Goal: Task Accomplishment & Management: Manage account settings

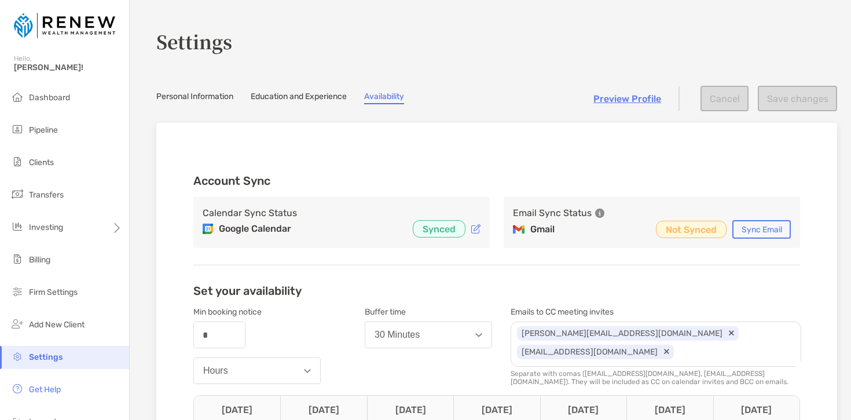
scroll to position [111, 0]
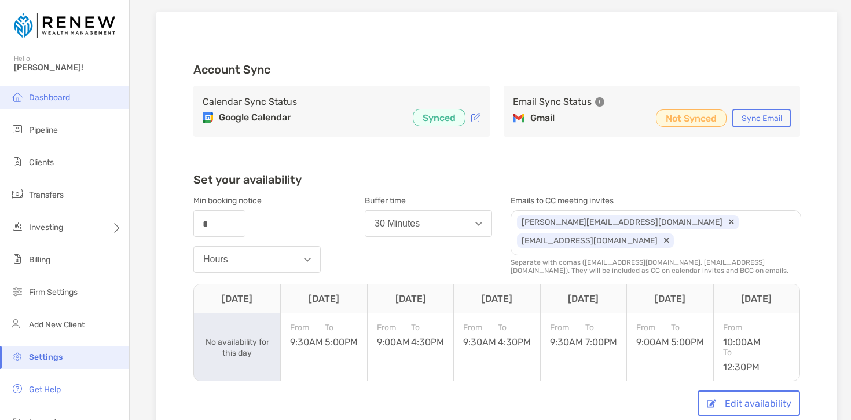
click at [65, 100] on span "Dashboard" at bounding box center [49, 98] width 41 height 10
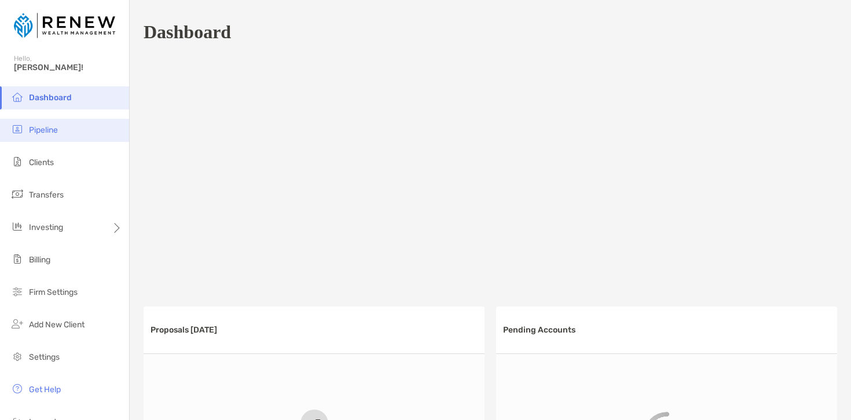
click at [65, 134] on li "Pipeline" at bounding box center [64, 130] width 129 height 23
click at [63, 131] on li "Pipeline" at bounding box center [64, 130] width 129 height 23
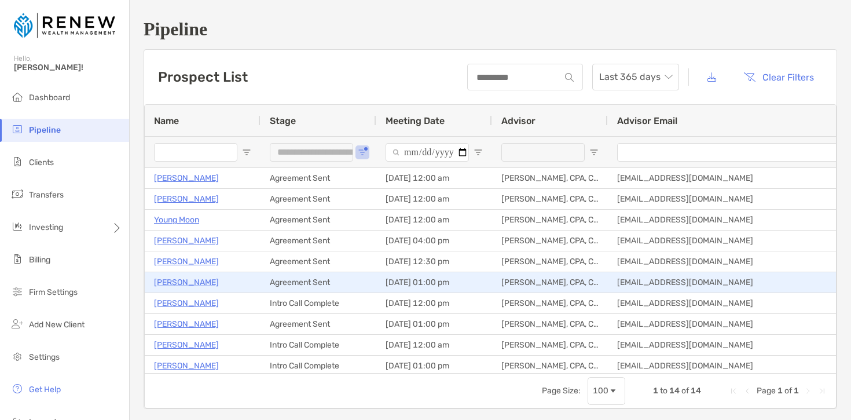
scroll to position [1, 0]
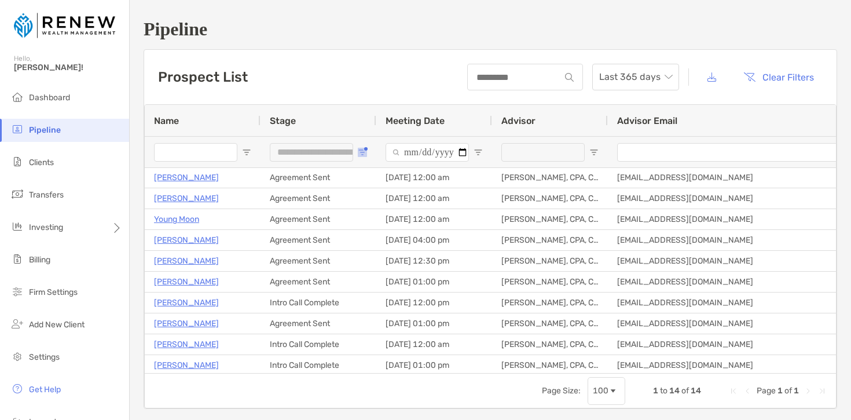
click at [365, 148] on button "Open Filter Menu" at bounding box center [362, 152] width 9 height 9
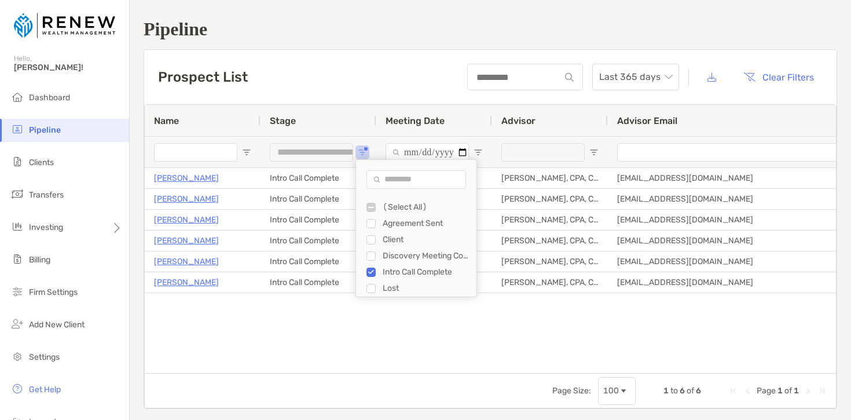
scroll to position [0, 0]
click at [371, 264] on div "Intro Call Complete" at bounding box center [422, 272] width 110 height 16
type input "***"
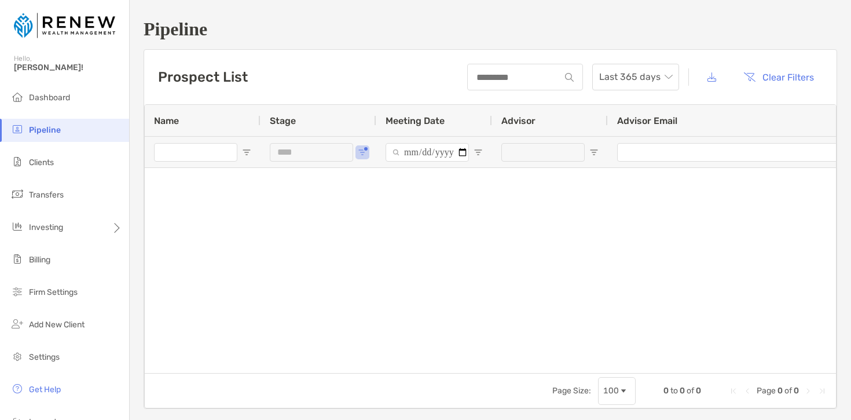
click at [369, 130] on div "Stage" at bounding box center [319, 120] width 116 height 31
click at [365, 153] on span "Open Filter Menu" at bounding box center [362, 152] width 9 height 9
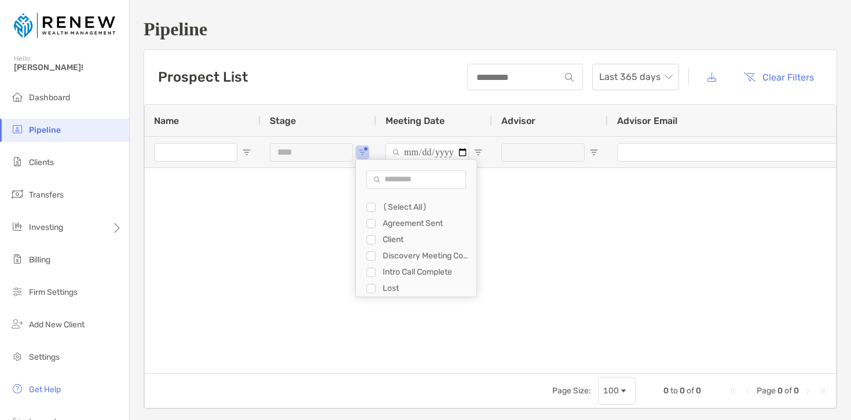
click at [362, 122] on div "Stage" at bounding box center [318, 120] width 97 height 31
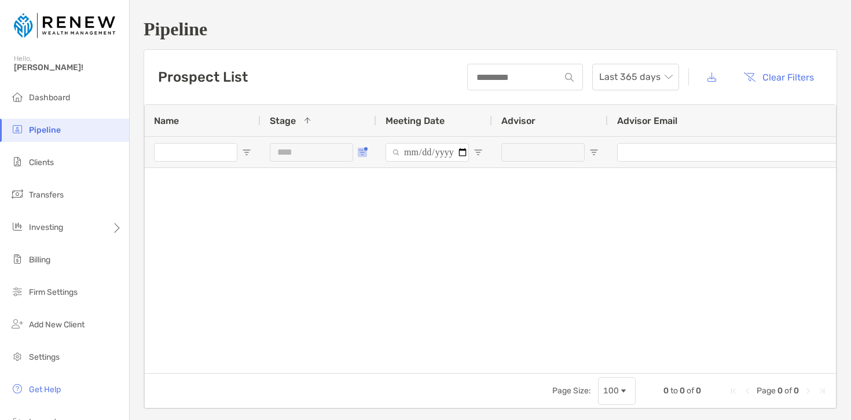
click at [364, 149] on button "Open Filter Menu" at bounding box center [362, 152] width 9 height 9
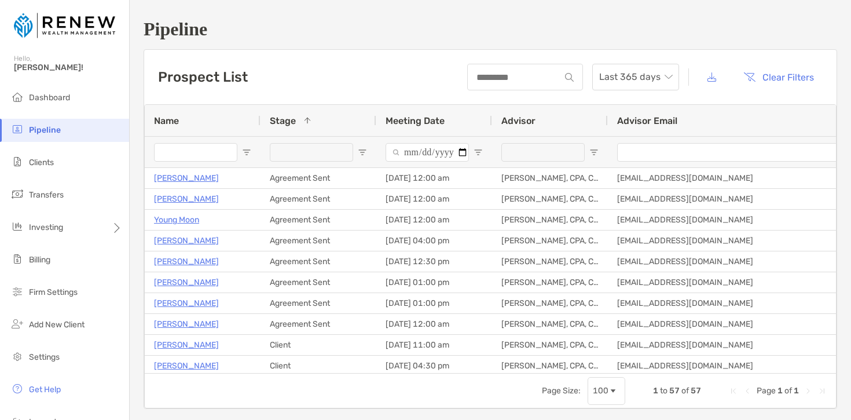
click at [369, 102] on div "Prospect List Last 365 days Clear Filters" at bounding box center [490, 77] width 693 height 54
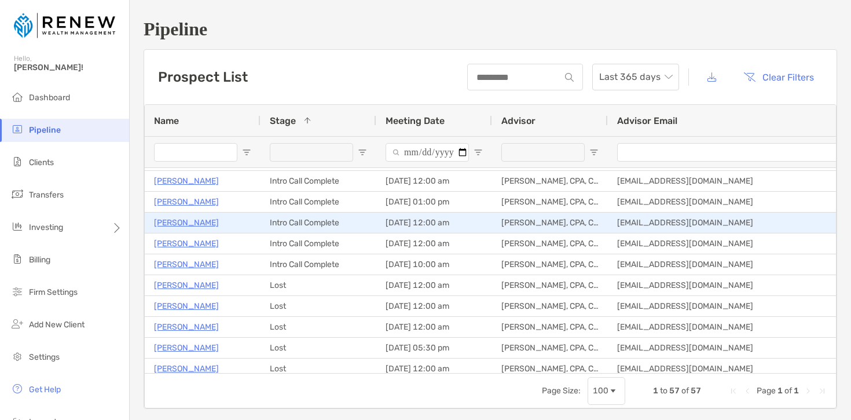
click at [180, 223] on p "Jason Keough" at bounding box center [186, 222] width 65 height 14
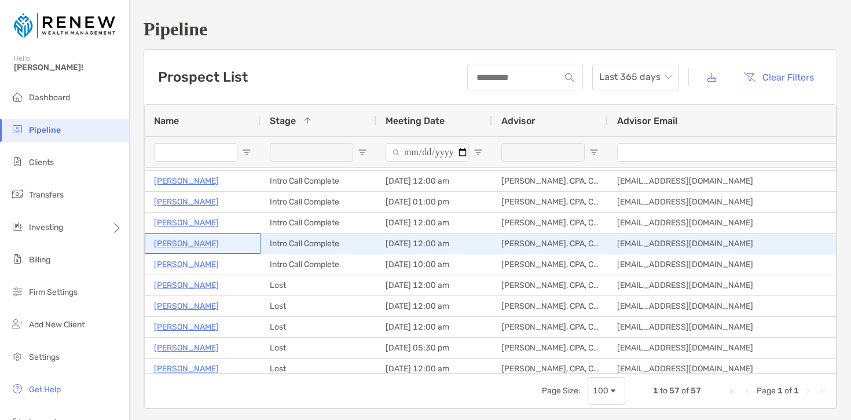
click at [204, 246] on p "Heather Musman" at bounding box center [186, 243] width 65 height 14
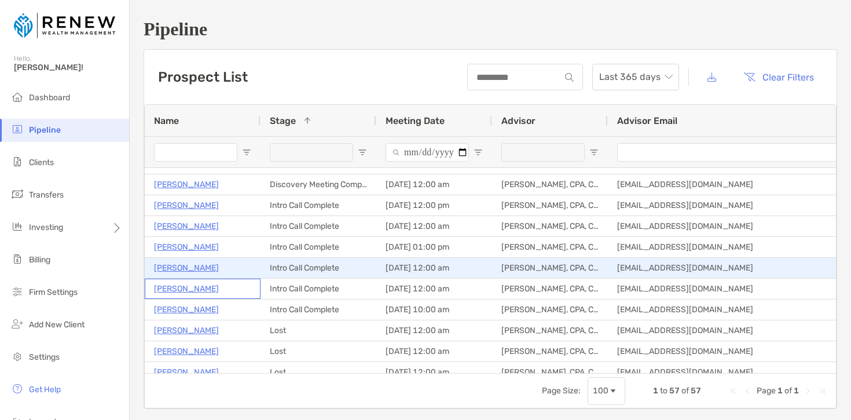
scroll to position [265, 0]
click at [182, 269] on p "Cece Meyer" at bounding box center [186, 267] width 65 height 14
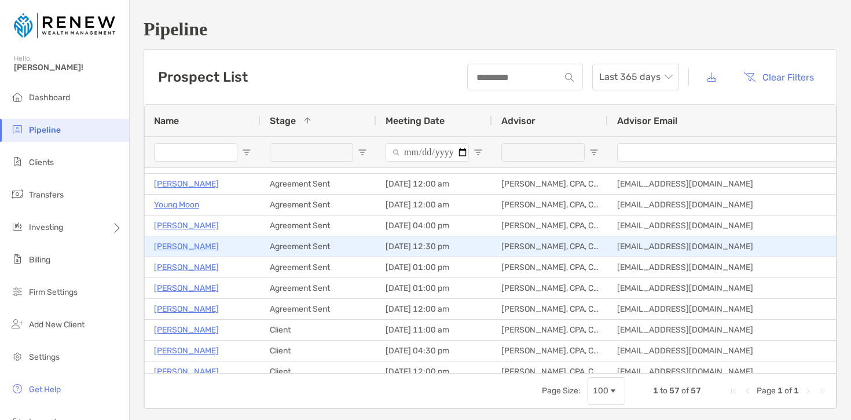
click at [357, 245] on div "Agreement Sent" at bounding box center [319, 246] width 116 height 20
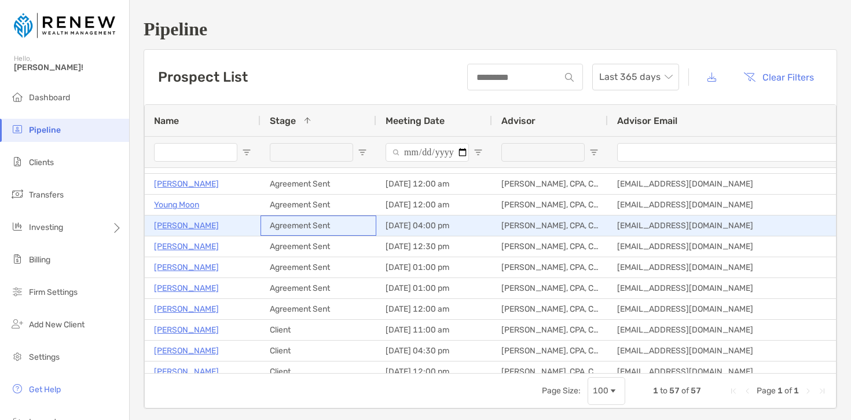
click at [351, 227] on div "Agreement Sent" at bounding box center [319, 225] width 116 height 20
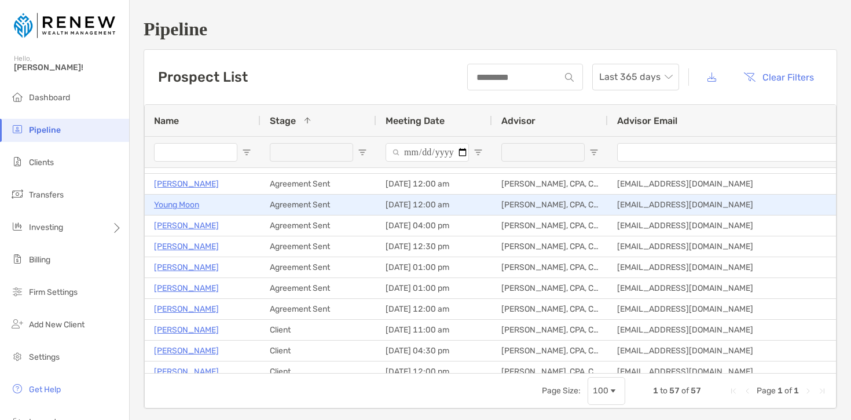
click at [350, 204] on div "Agreement Sent" at bounding box center [319, 205] width 116 height 20
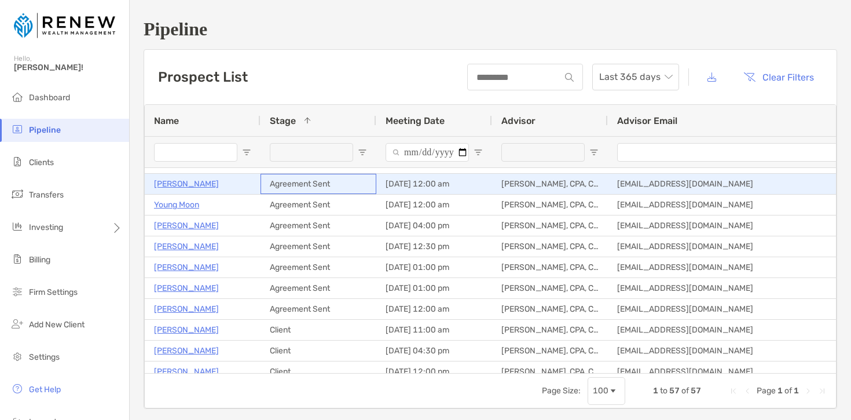
click at [350, 185] on div "Agreement Sent" at bounding box center [319, 184] width 116 height 20
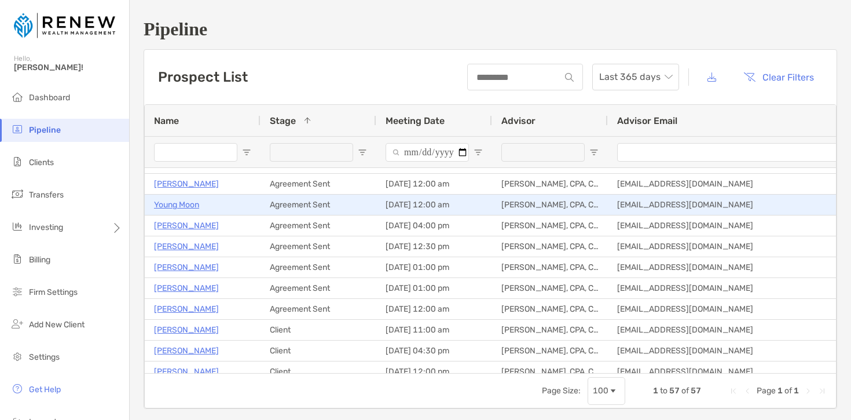
click at [352, 204] on div "Agreement Sent" at bounding box center [319, 205] width 116 height 20
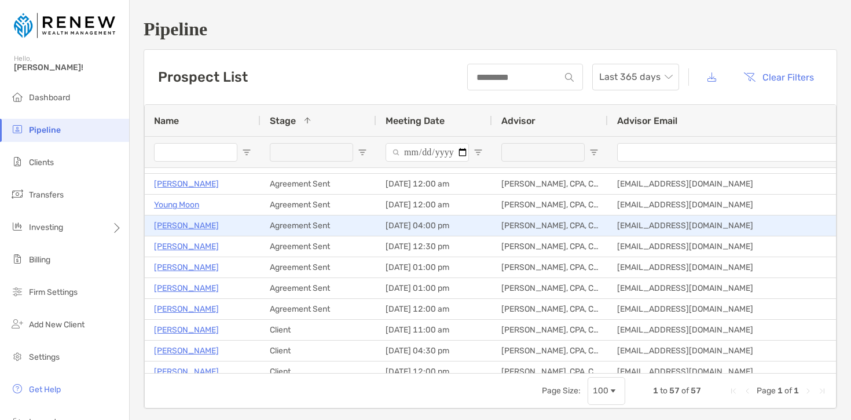
click at [354, 221] on div "Agreement Sent" at bounding box center [319, 225] width 116 height 20
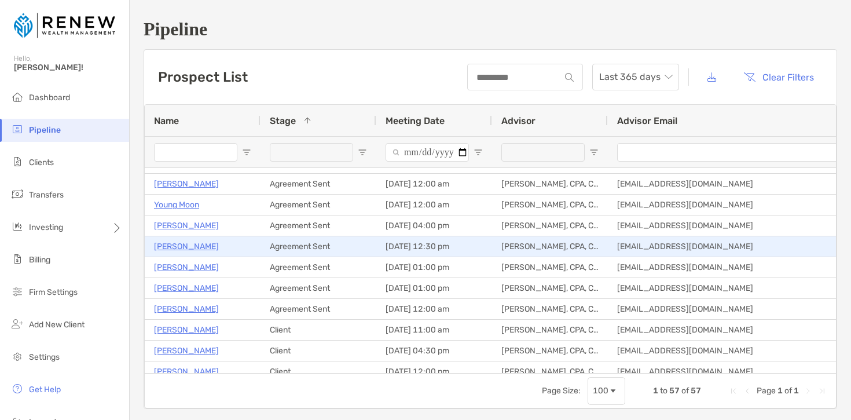
click at [353, 241] on div "Agreement Sent" at bounding box center [319, 246] width 116 height 20
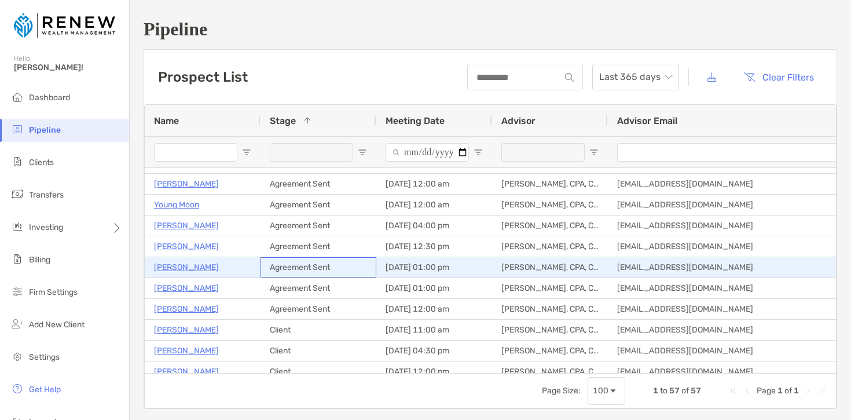
click at [352, 268] on div "Agreement Sent" at bounding box center [319, 267] width 116 height 20
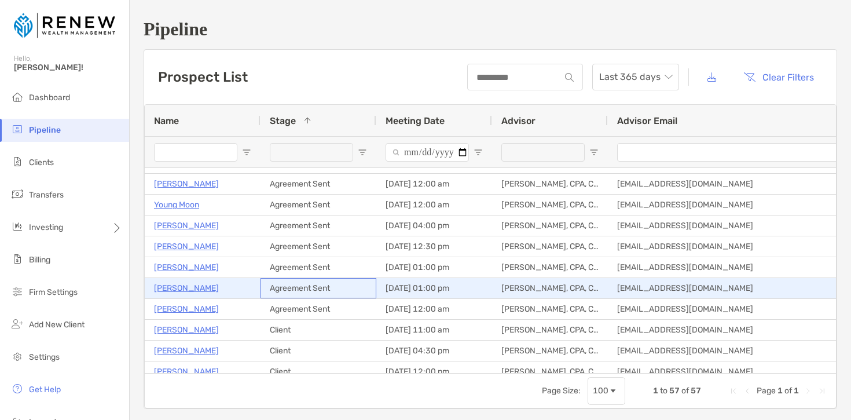
click at [354, 287] on div "Agreement Sent" at bounding box center [319, 288] width 116 height 20
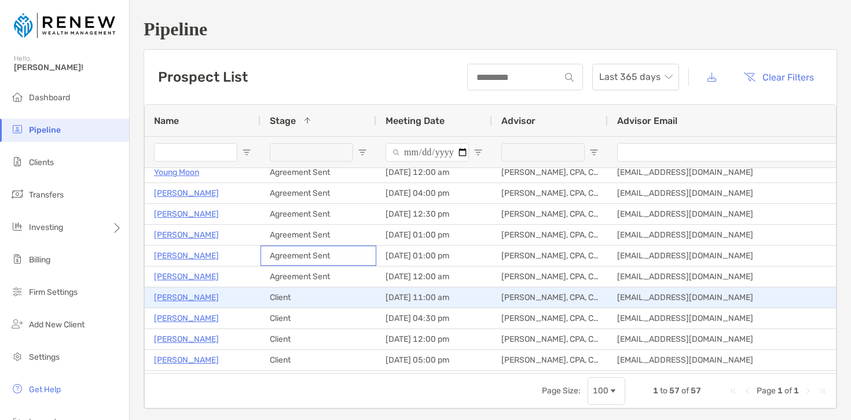
scroll to position [49, 0]
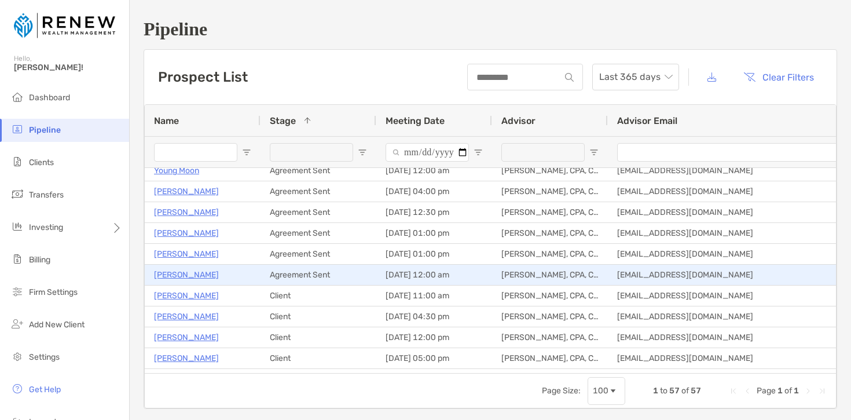
click at [351, 273] on div "Agreement Sent" at bounding box center [319, 275] width 116 height 20
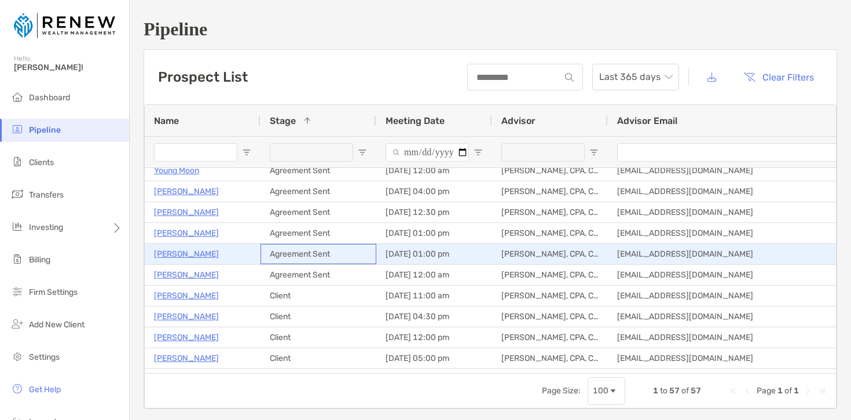
click at [349, 259] on div "Agreement Sent" at bounding box center [319, 254] width 116 height 20
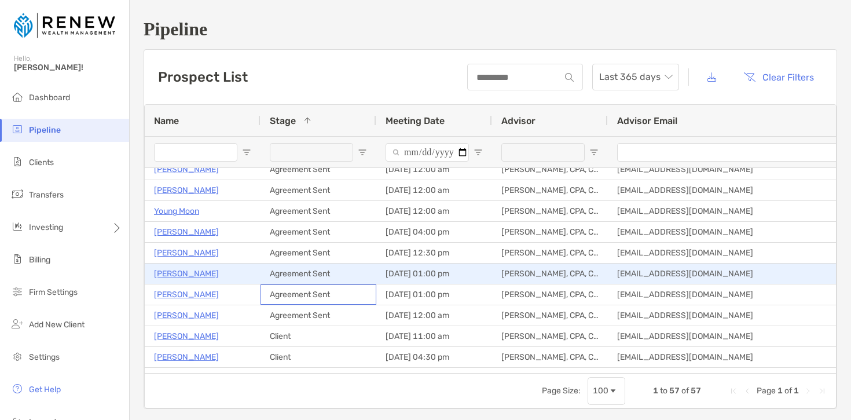
scroll to position [6, 0]
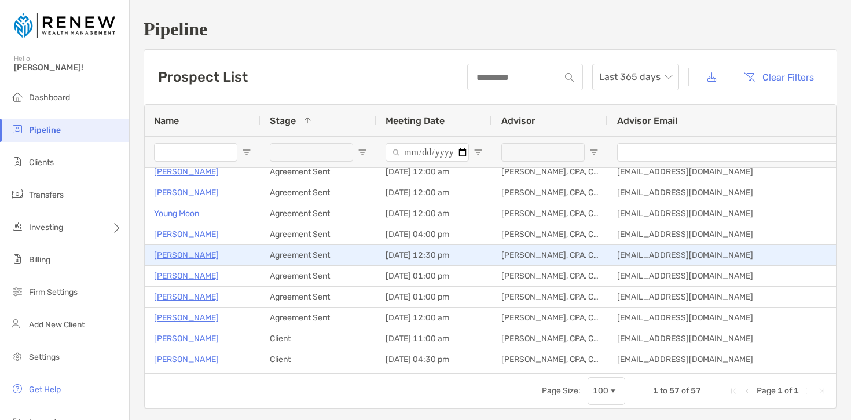
click at [195, 253] on p "Harry Moedinger" at bounding box center [186, 255] width 65 height 14
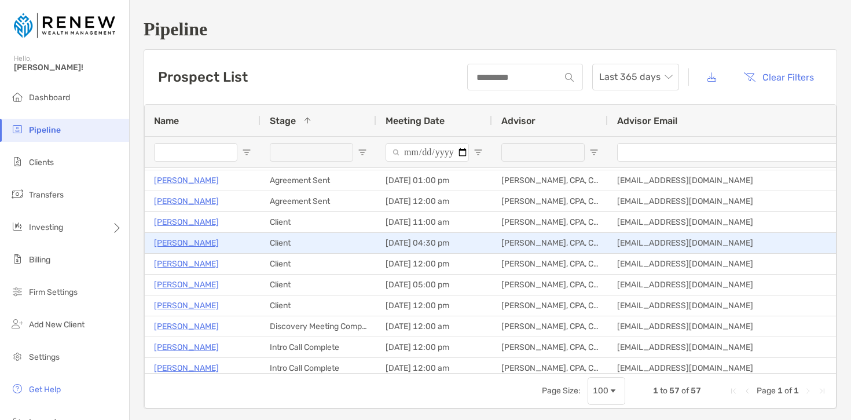
scroll to position [144, 0]
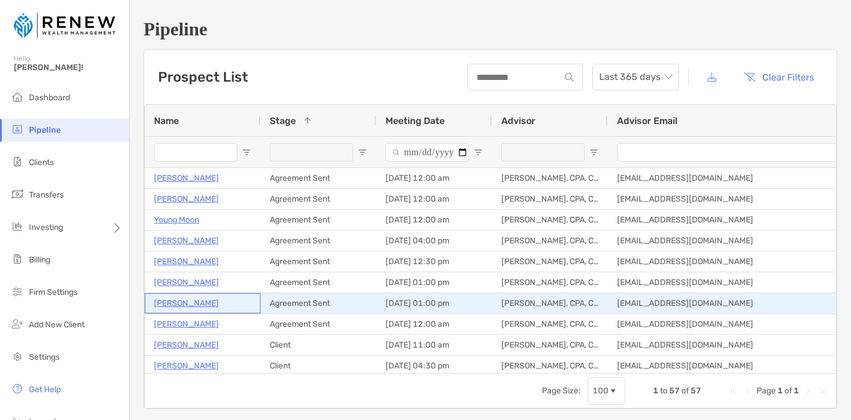
click at [169, 305] on p "Kim Fox" at bounding box center [186, 303] width 65 height 14
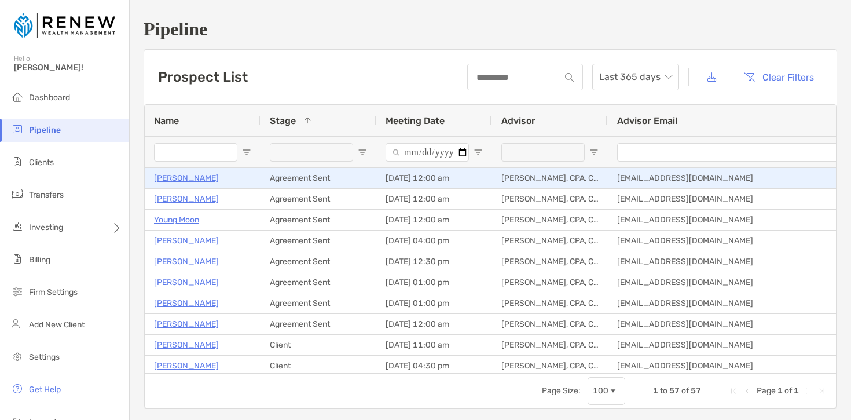
click at [308, 180] on div "Agreement Sent" at bounding box center [319, 178] width 116 height 20
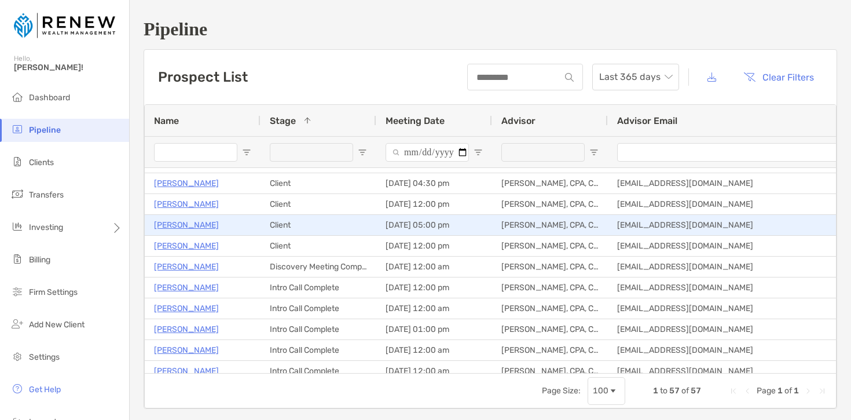
scroll to position [191, 0]
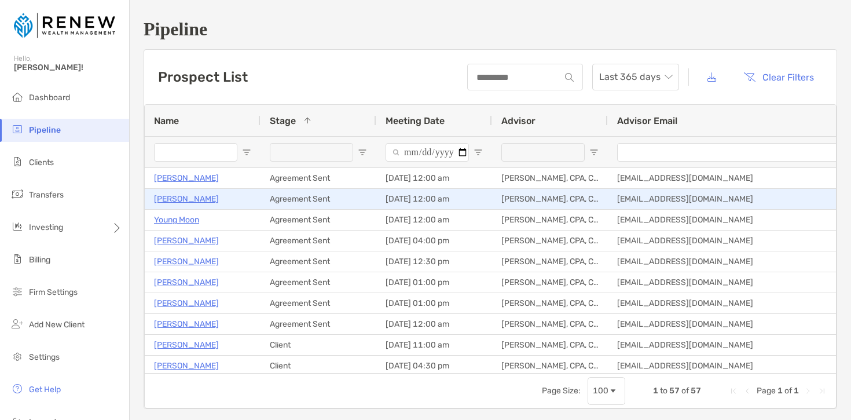
click at [190, 199] on p "Mark Bienvenu" at bounding box center [186, 199] width 65 height 14
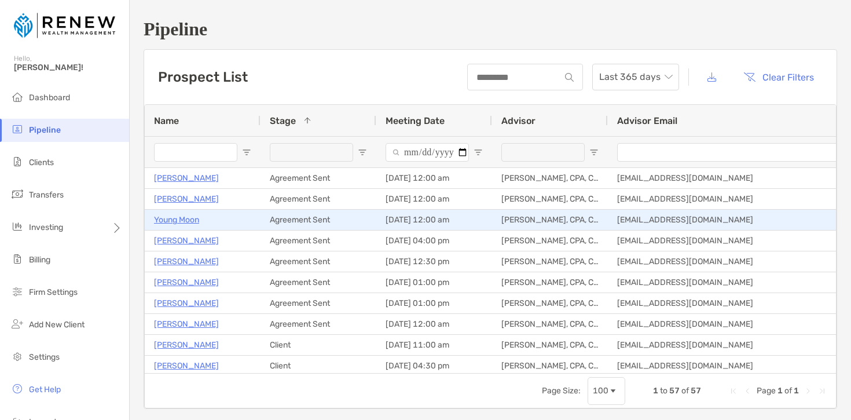
click at [309, 220] on div "Agreement Sent" at bounding box center [319, 220] width 116 height 20
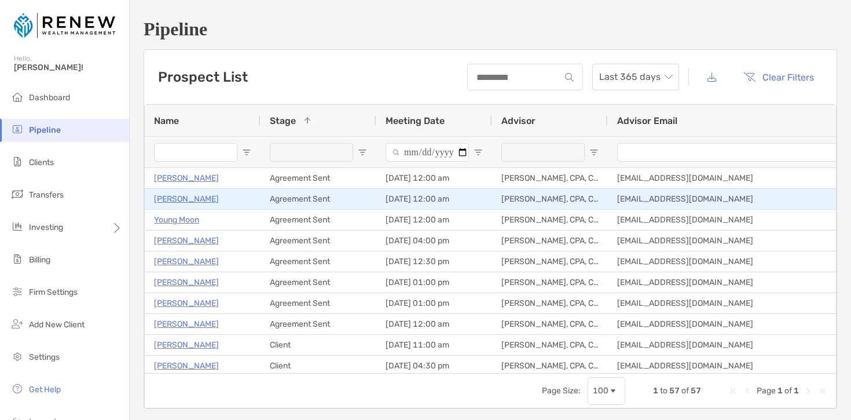
click at [311, 196] on div "Agreement Sent" at bounding box center [319, 199] width 116 height 20
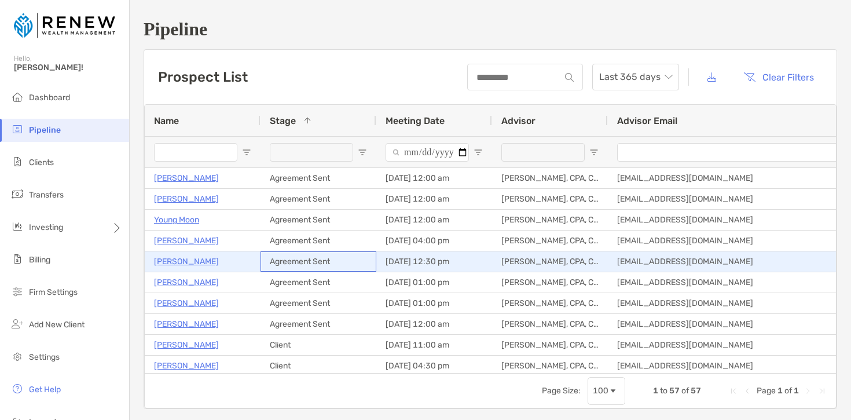
click at [319, 263] on div "Agreement Sent" at bounding box center [319, 261] width 116 height 20
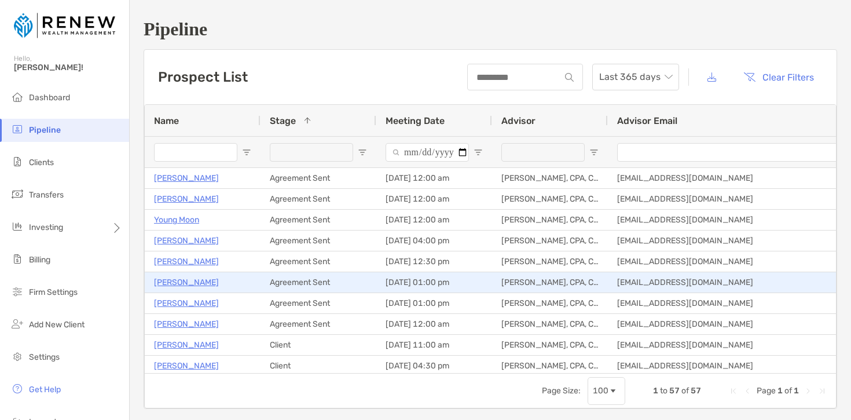
click at [320, 276] on div "Agreement Sent" at bounding box center [319, 282] width 116 height 20
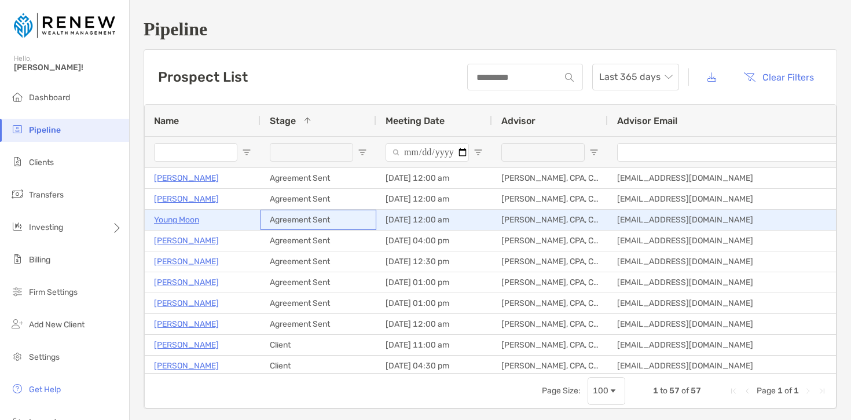
click at [299, 221] on div "Agreement Sent" at bounding box center [319, 220] width 116 height 20
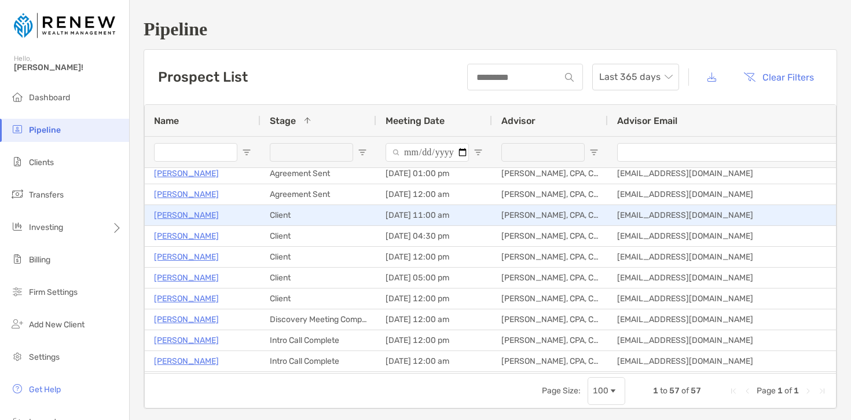
scroll to position [160, 0]
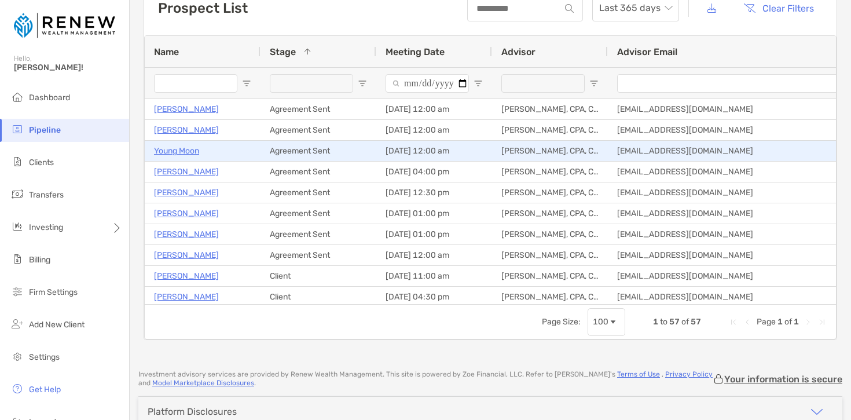
click at [176, 149] on p "Young Moon" at bounding box center [176, 151] width 45 height 14
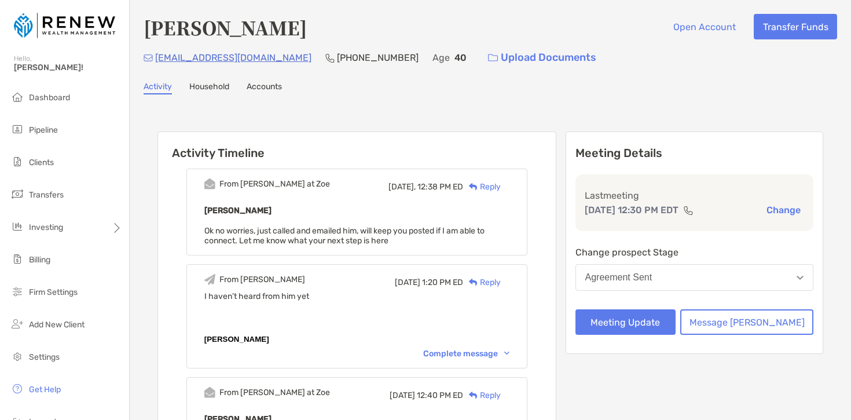
click at [510, 353] on img at bounding box center [506, 353] width 5 height 3
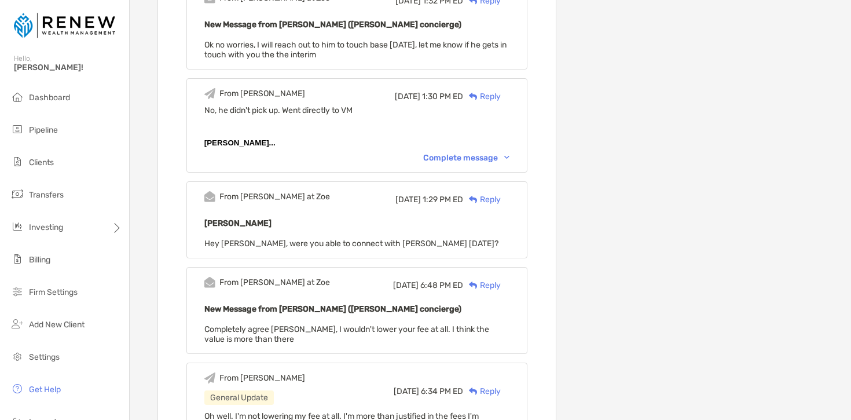
scroll to position [722, 0]
click at [510, 152] on div "Complete message" at bounding box center [466, 157] width 86 height 10
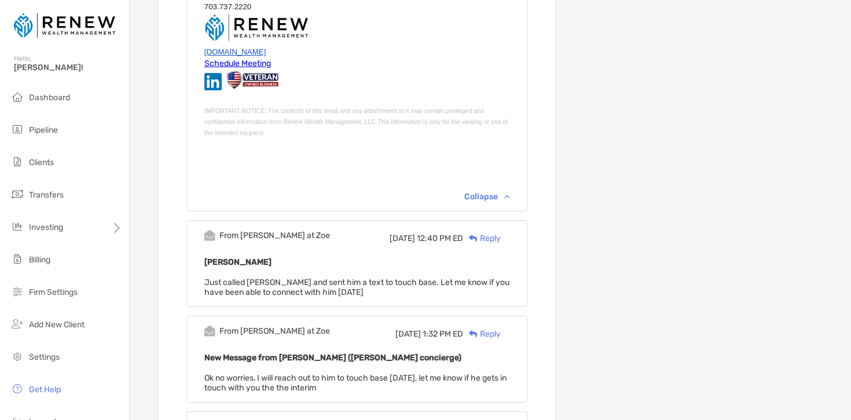
scroll to position [0, 0]
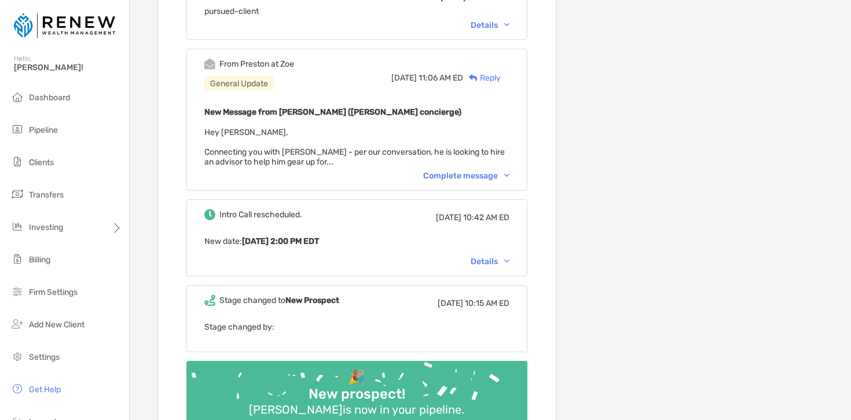
scroll to position [833, 0]
click at [510, 170] on div "Complete message" at bounding box center [466, 175] width 86 height 10
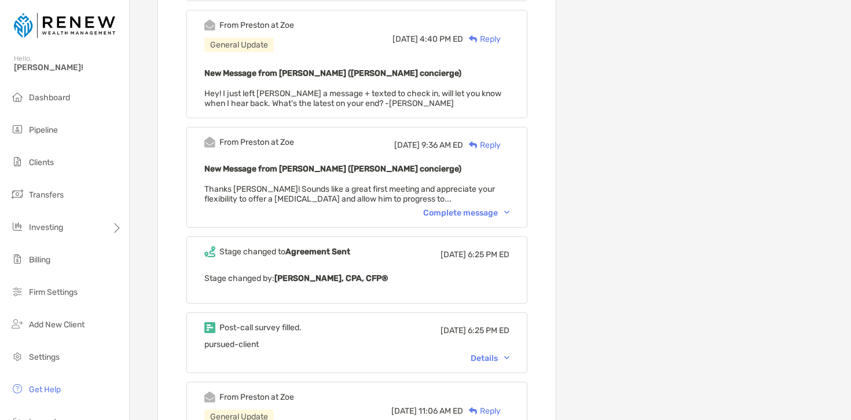
scroll to position [498, 0]
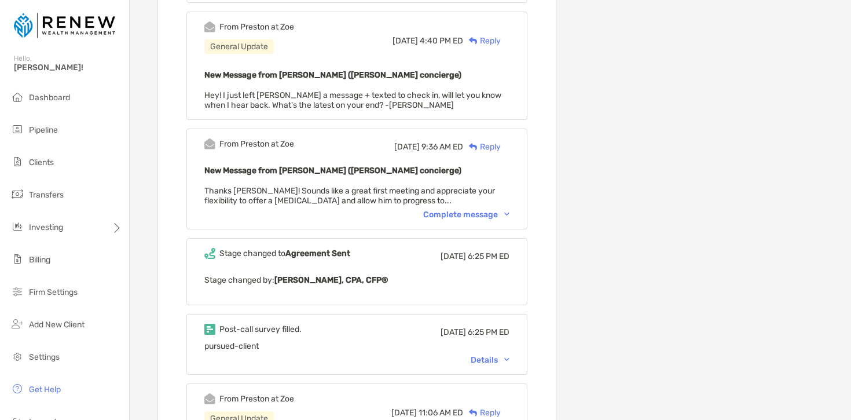
click at [510, 357] on div "Details" at bounding box center [490, 360] width 39 height 10
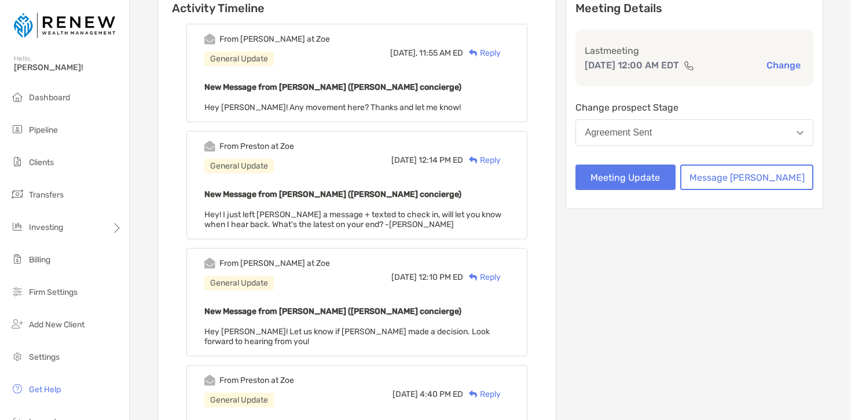
scroll to position [0, 0]
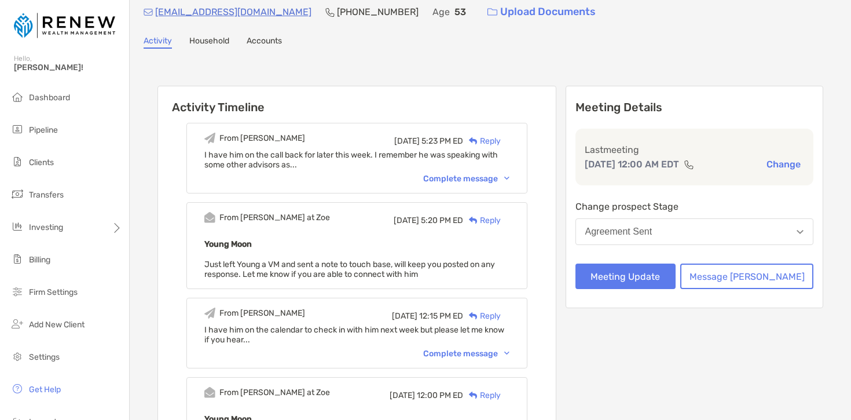
scroll to position [49, 0]
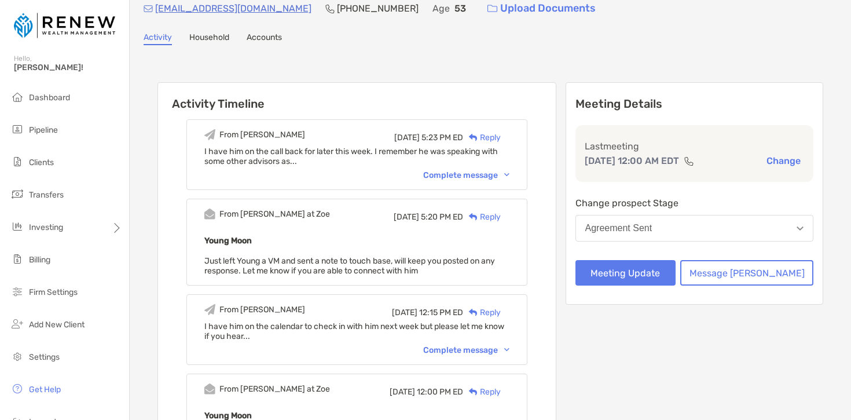
click at [510, 175] on div "Complete message" at bounding box center [466, 175] width 86 height 10
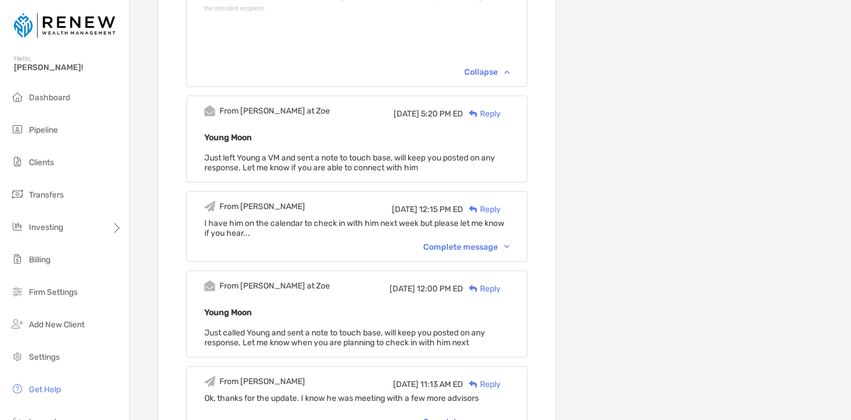
scroll to position [419, 0]
click at [510, 241] on div "Complete message" at bounding box center [466, 246] width 86 height 10
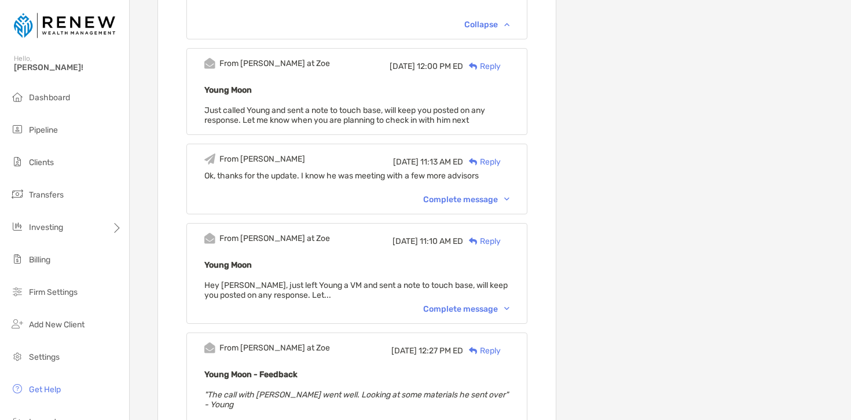
scroll to position [907, 0]
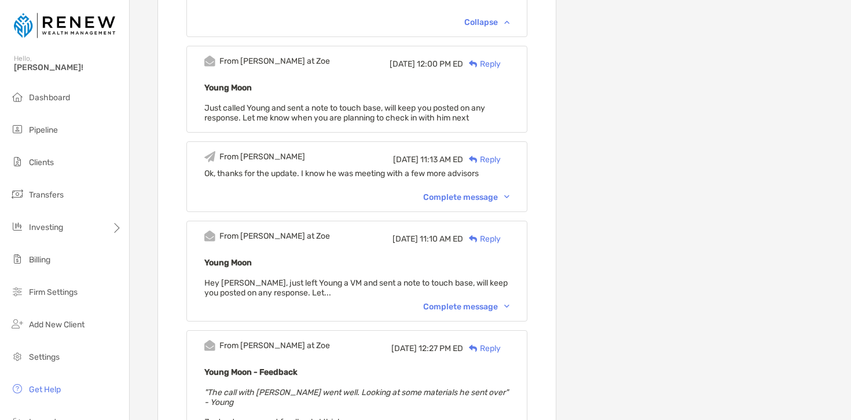
click at [510, 193] on div "Complete message" at bounding box center [466, 197] width 86 height 10
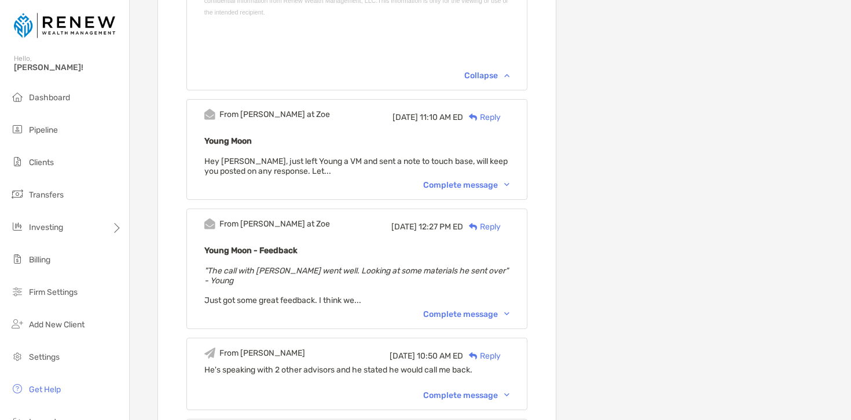
scroll to position [1298, 0]
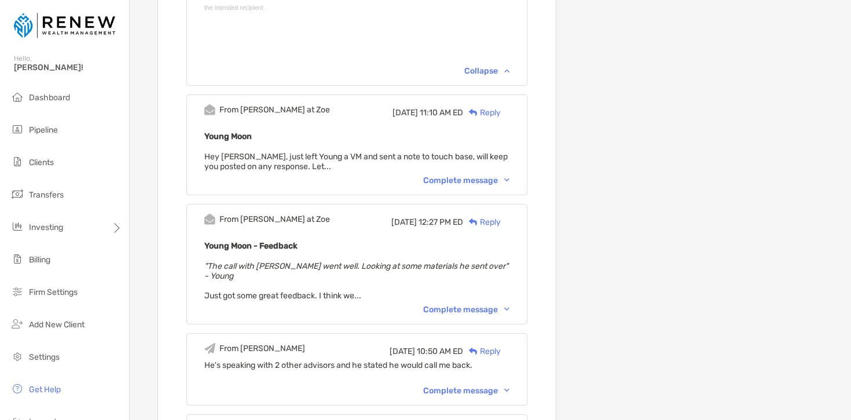
click at [510, 175] on div "Complete message" at bounding box center [466, 180] width 86 height 10
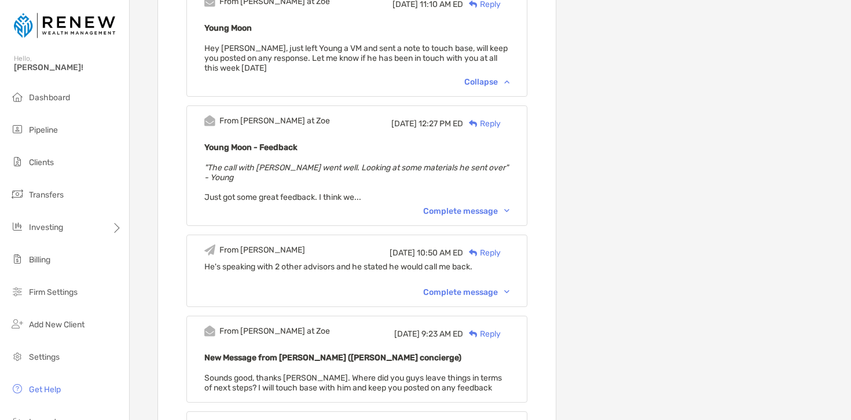
scroll to position [1408, 0]
click at [510, 205] on div "Complete message" at bounding box center [466, 210] width 86 height 10
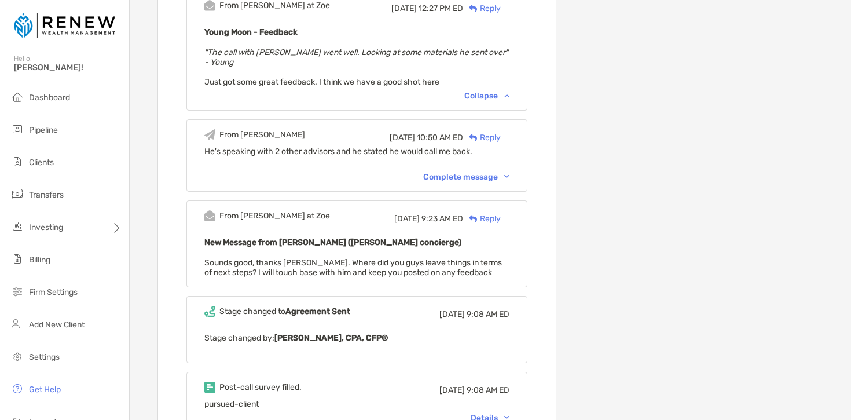
scroll to position [1523, 0]
click at [510, 171] on div "Complete message" at bounding box center [466, 176] width 86 height 10
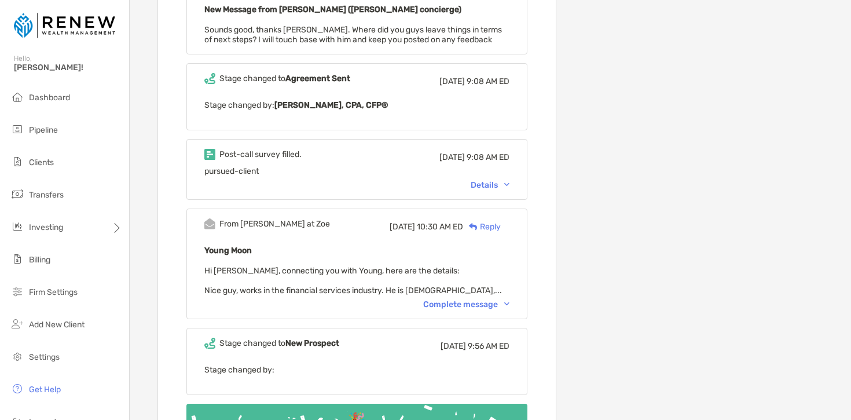
scroll to position [2009, 0]
